Goal: Information Seeking & Learning: Learn about a topic

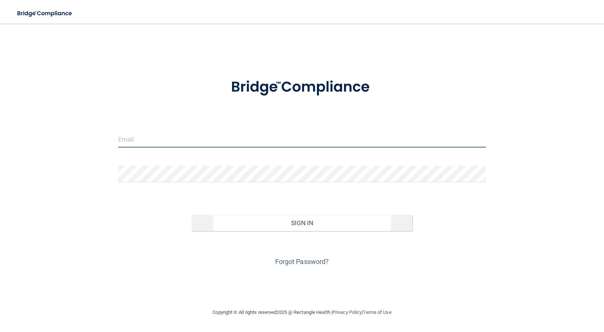
type input "[EMAIL_ADDRESS][DOMAIN_NAME]"
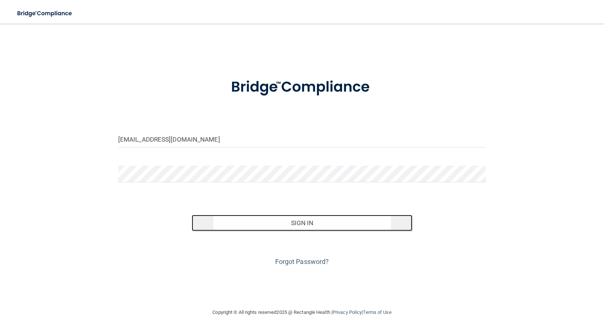
click at [306, 227] on button "Sign In" at bounding box center [302, 223] width 221 height 16
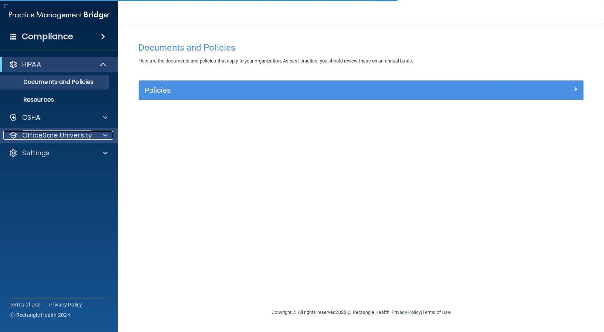
click at [105, 135] on span at bounding box center [105, 135] width 4 height 9
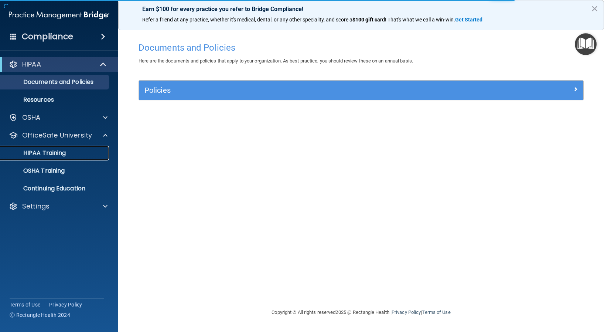
click at [54, 155] on p "HIPAA Training" at bounding box center [35, 152] width 61 height 7
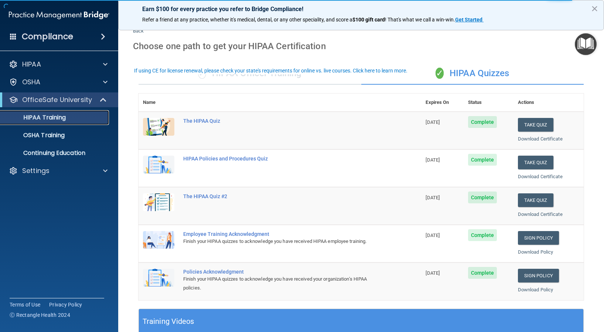
scroll to position [37, 0]
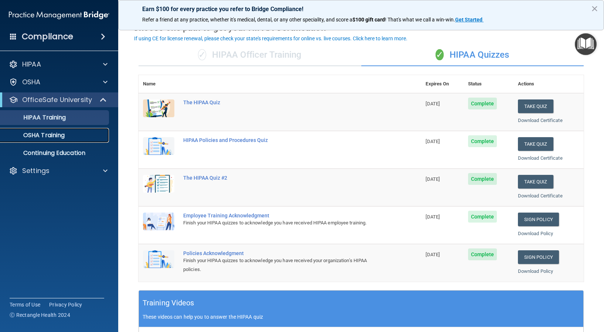
click at [45, 132] on p "OSHA Training" at bounding box center [35, 135] width 60 height 7
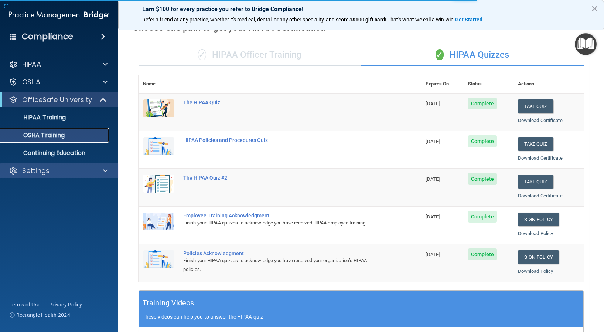
scroll to position [5, 0]
